Goal: Use online tool/utility: Utilize a website feature to perform a specific function

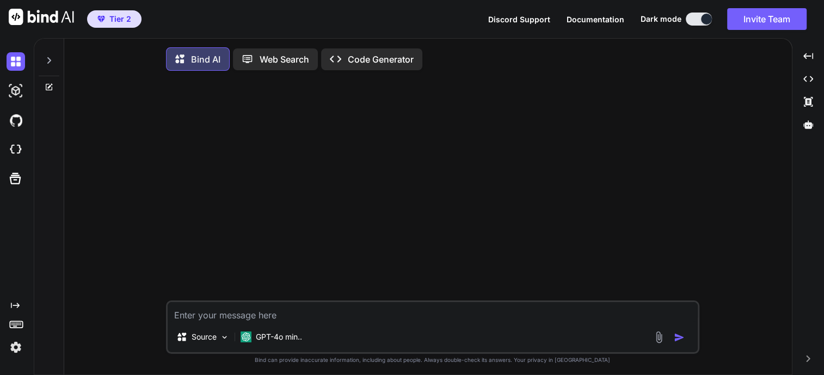
type textarea "x"
click at [15, 149] on img at bounding box center [16, 149] width 19 height 19
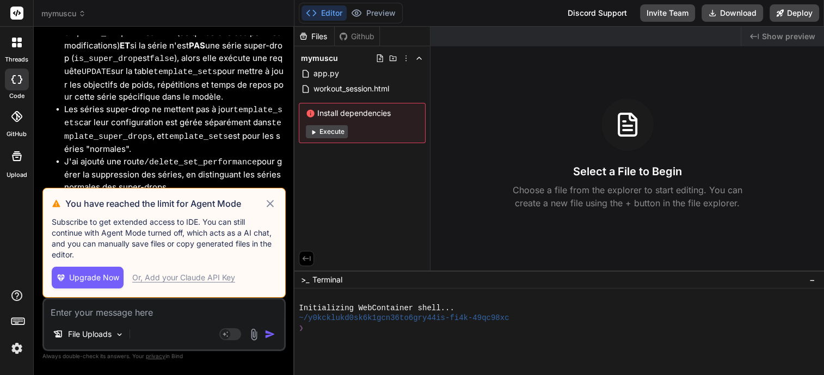
scroll to position [2149, 0]
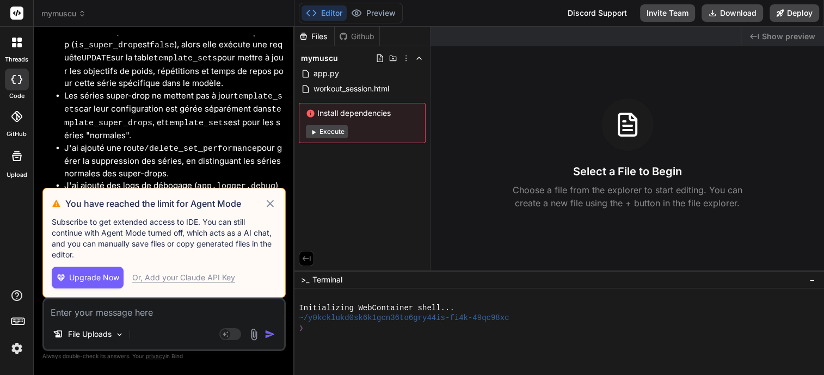
click at [272, 204] on icon at bounding box center [270, 203] width 13 height 13
type textarea "x"
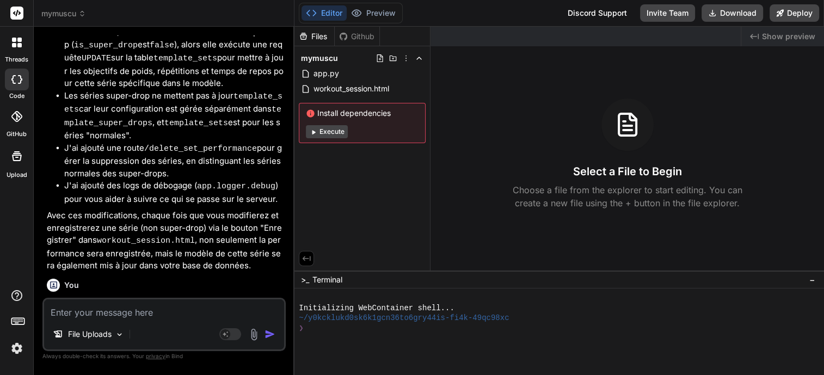
click at [163, 308] on textarea at bounding box center [164, 309] width 240 height 20
